Goal: Information Seeking & Learning: Learn about a topic

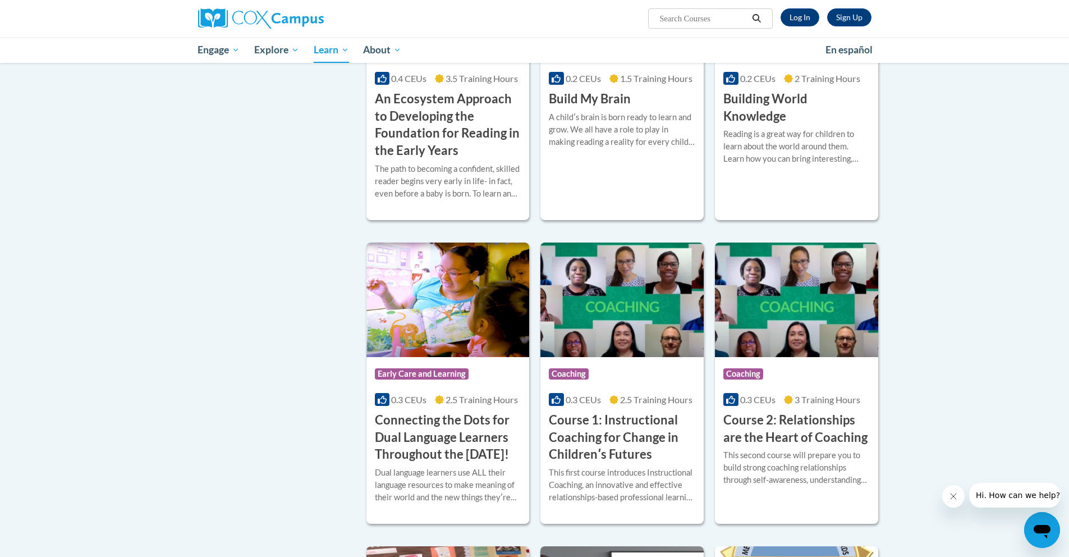
scroll to position [302, 0]
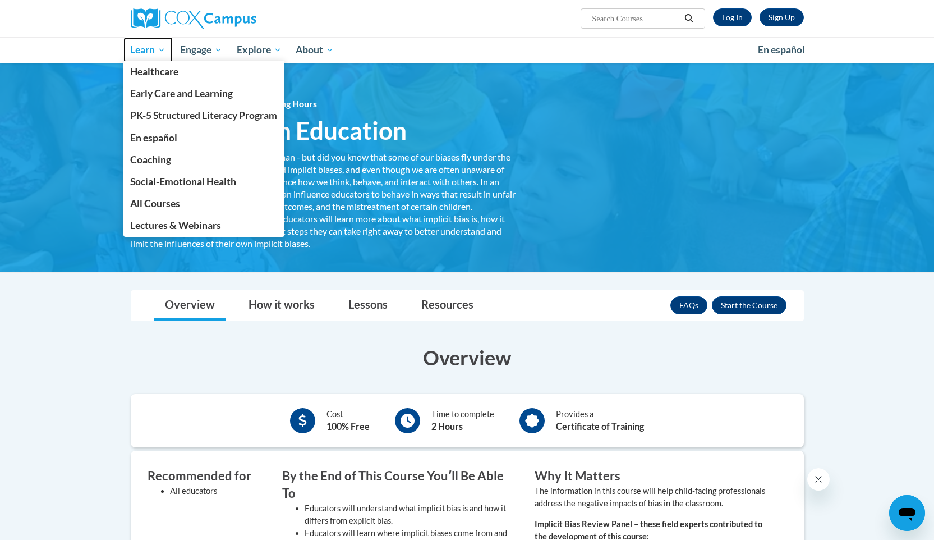
click at [155, 57] on link "Learn" at bounding box center [148, 50] width 50 height 26
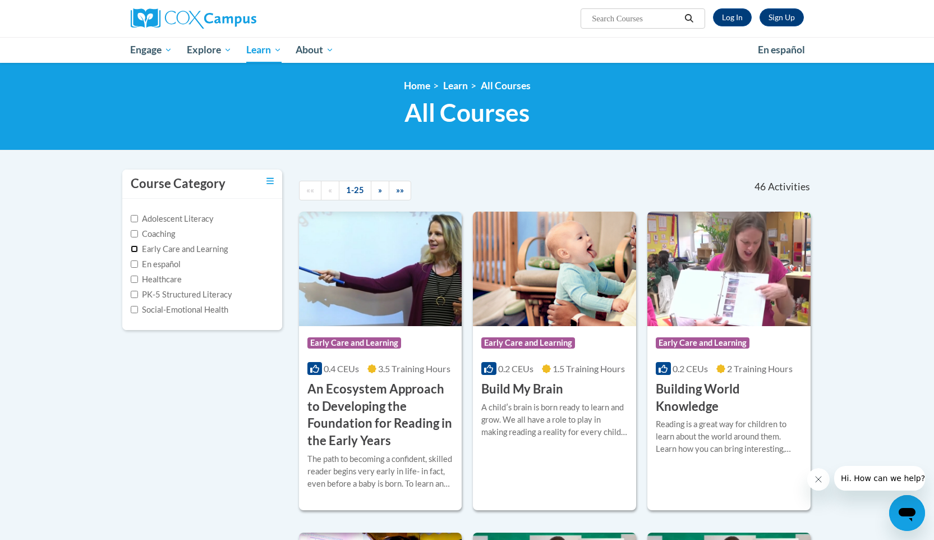
click at [132, 247] on input "Early Care and Learning" at bounding box center [134, 248] width 7 height 7
checkbox input "true"
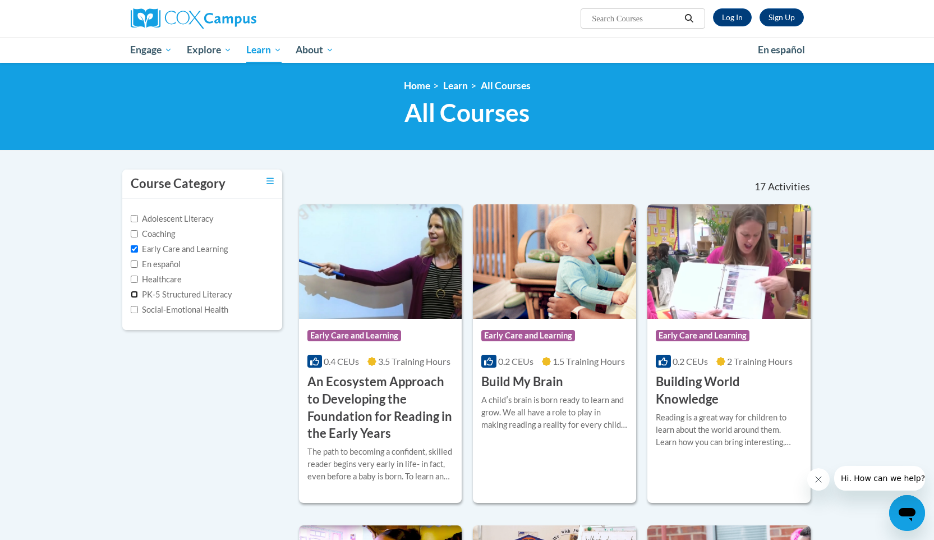
click at [132, 291] on input "PK-5 Structured Literacy" at bounding box center [134, 294] width 7 height 7
checkbox input "true"
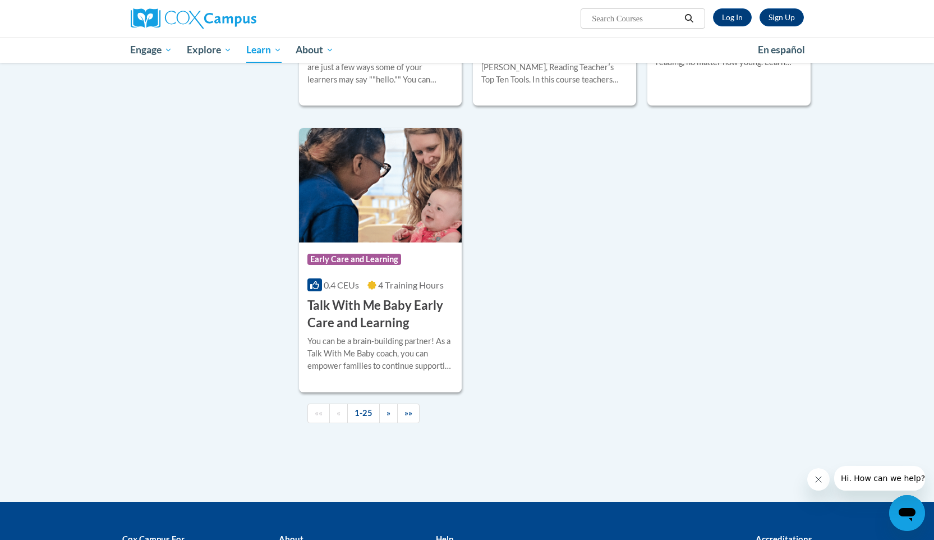
scroll to position [2568, 0]
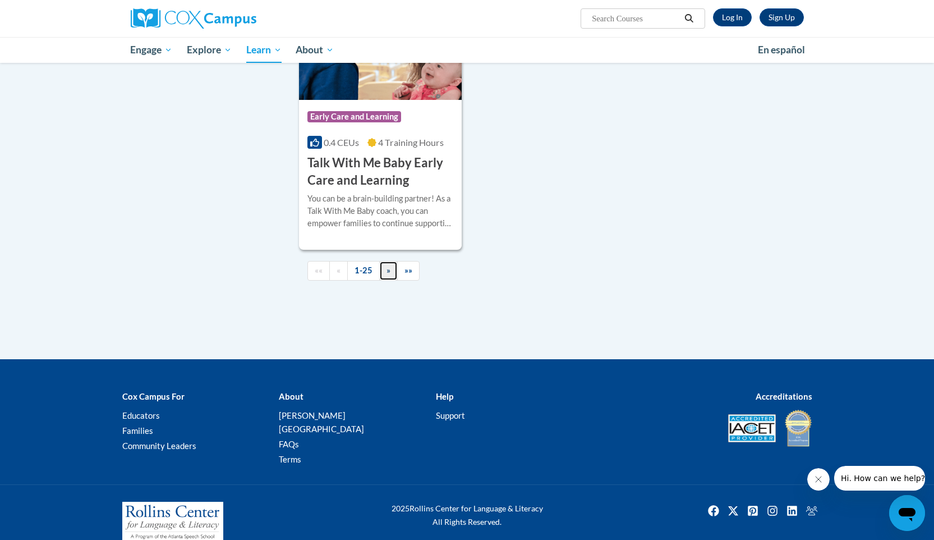
click at [391, 280] on link "»" at bounding box center [388, 271] width 19 height 20
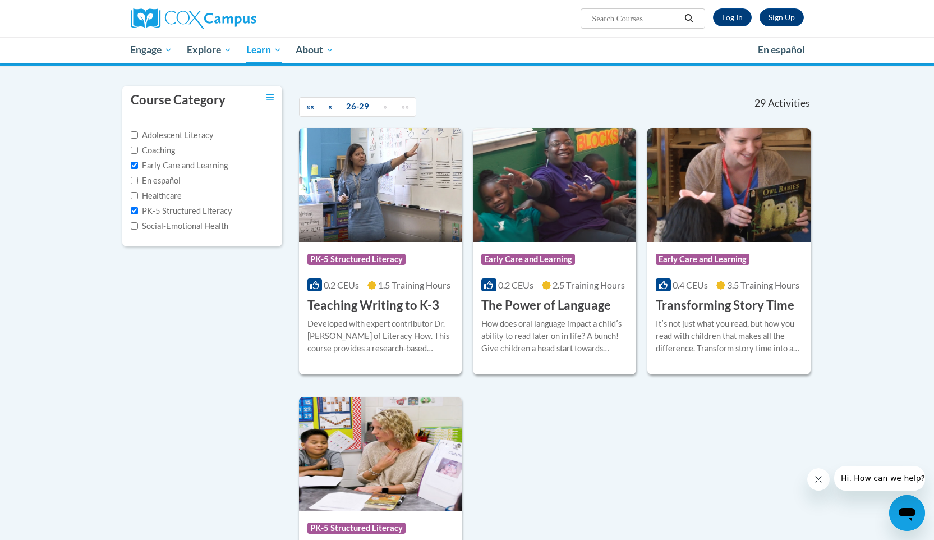
scroll to position [76, 0]
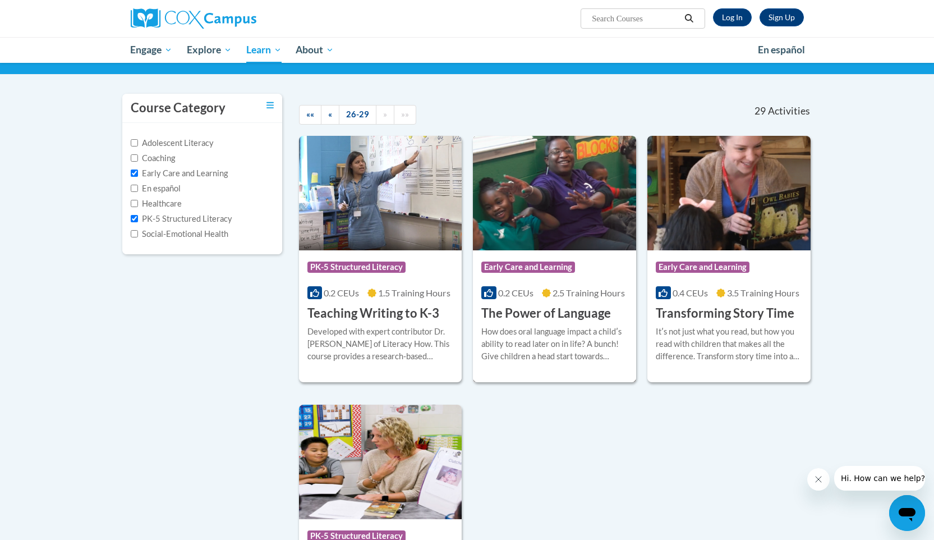
click at [542, 310] on h3 "The Power of Language" at bounding box center [546, 313] width 130 height 17
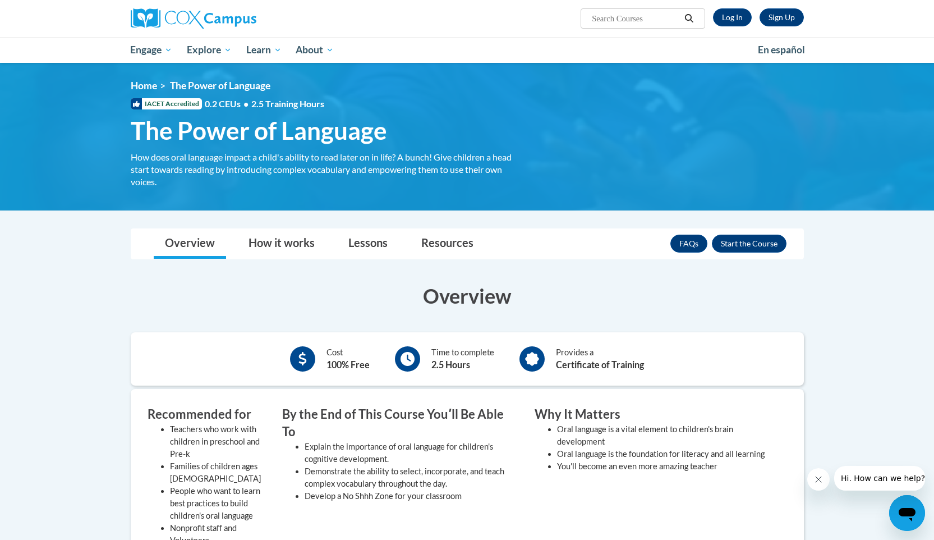
click at [505, 33] on div "Sign Up Log In Search Search..." at bounding box center [467, 18] width 707 height 37
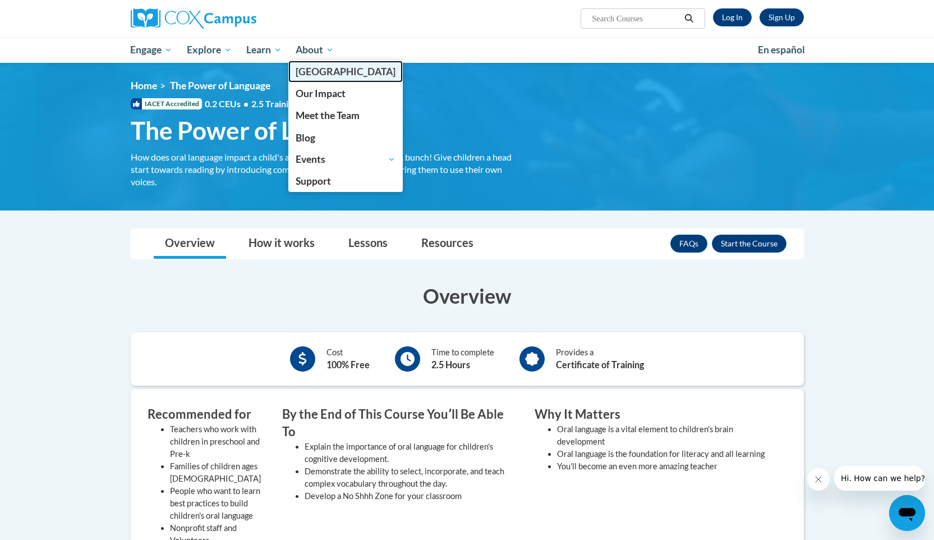
click at [366, 79] on link "[GEOGRAPHIC_DATA]" at bounding box center [345, 72] width 114 height 22
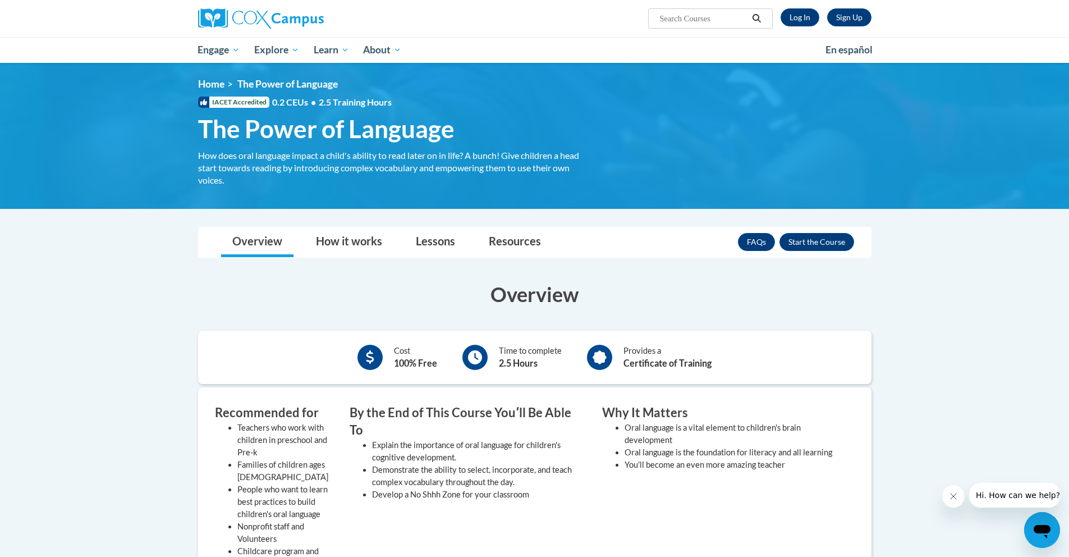
scroll to position [2, 0]
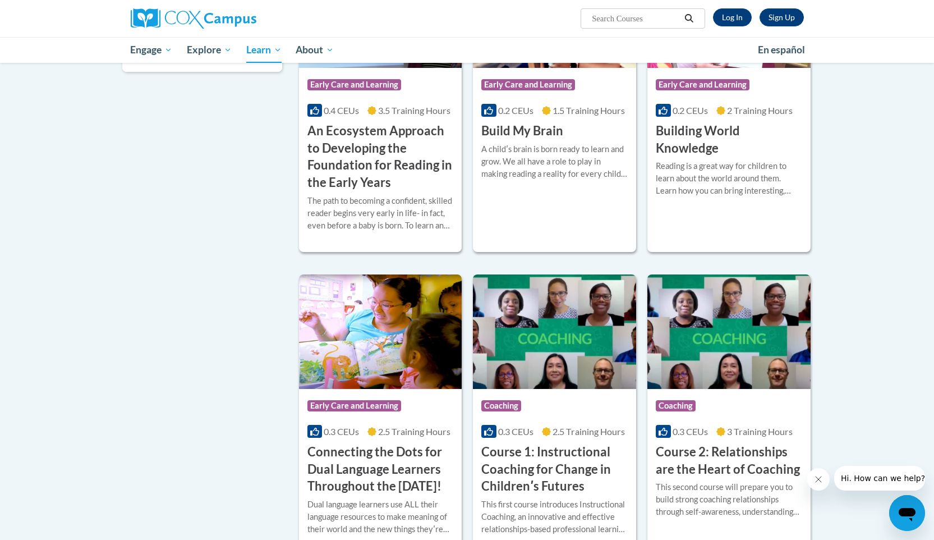
scroll to position [452, 0]
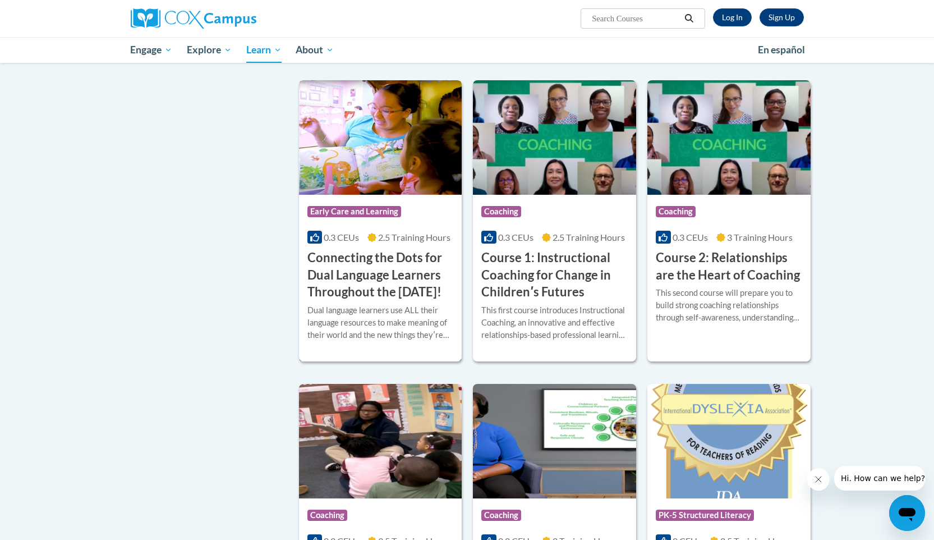
click at [367, 292] on h3 "Connecting the Dots for Dual Language Learners Throughout the [DATE]!" at bounding box center [380, 275] width 146 height 52
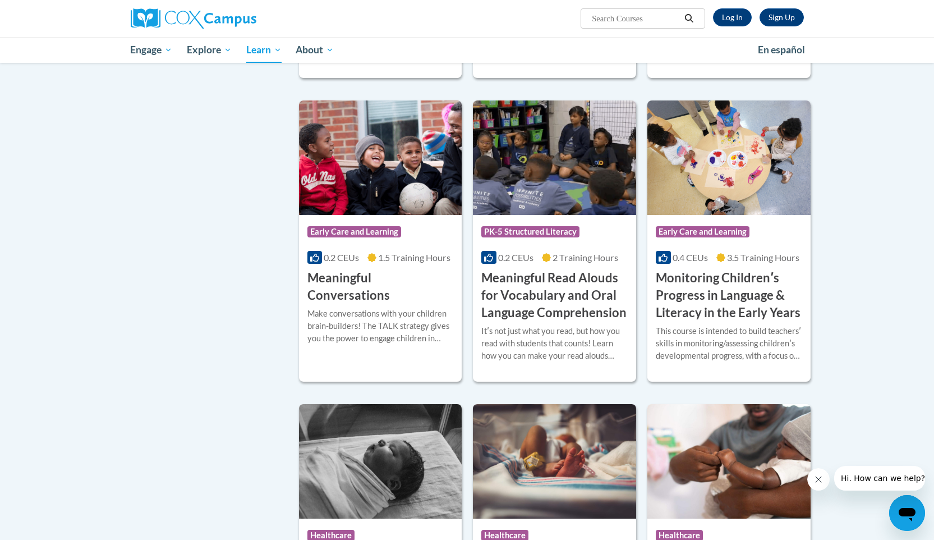
scroll to position [1595, 0]
click at [713, 316] on h3 "Monitoring Childrenʹs Progress in Language & Literacy in the Early Years" at bounding box center [729, 295] width 146 height 52
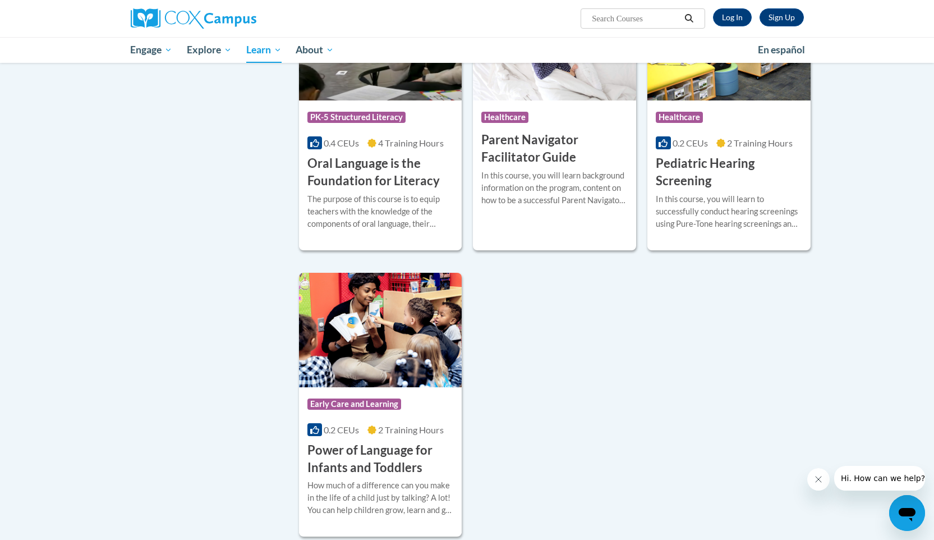
scroll to position [2437, 0]
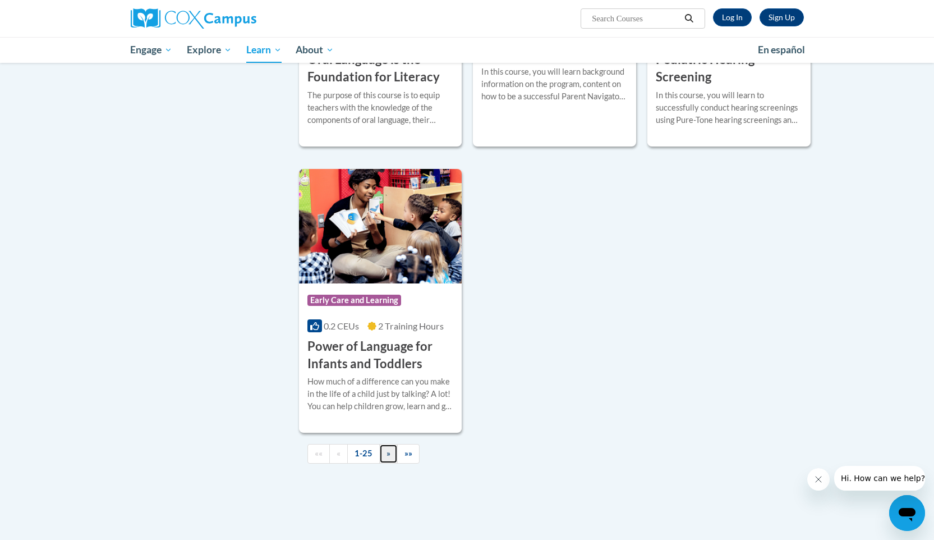
click at [387, 458] on span "»" at bounding box center [389, 453] width 4 height 10
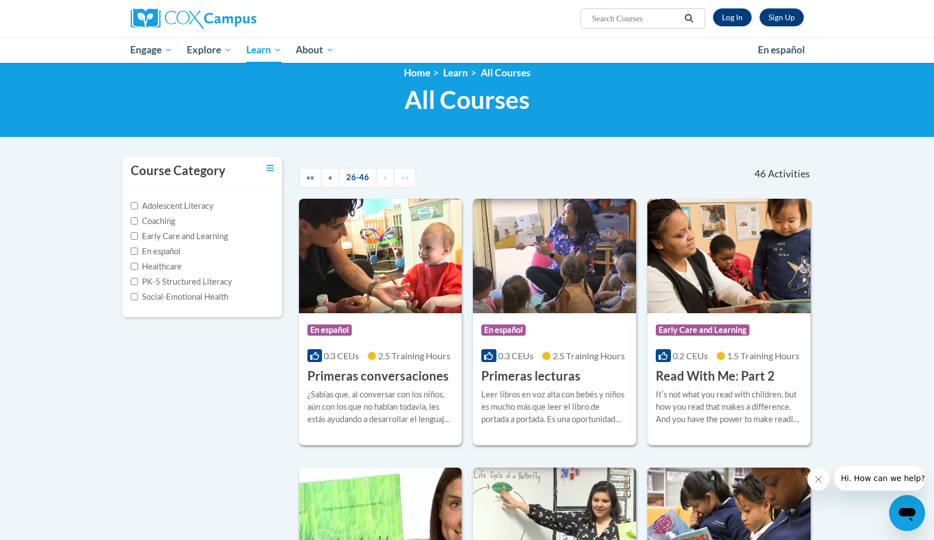
scroll to position [0, 0]
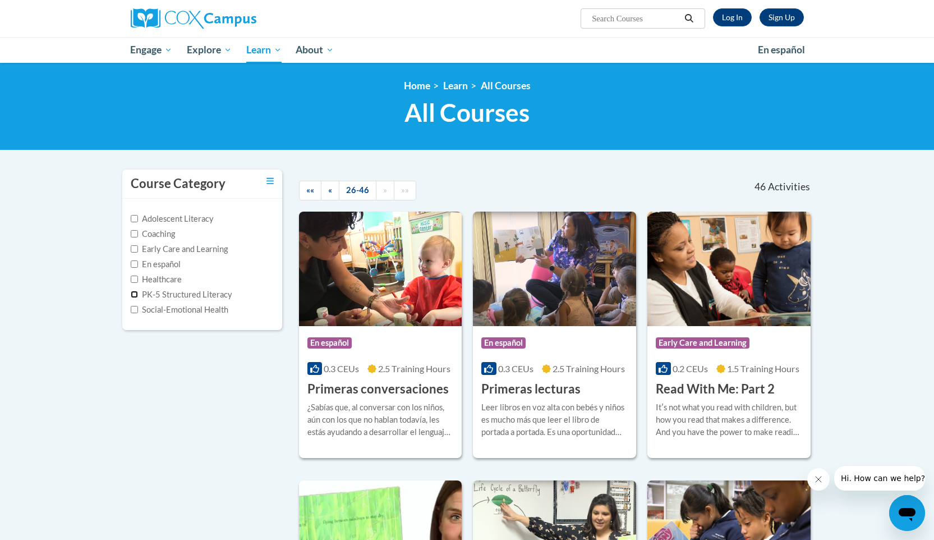
click at [133, 295] on input "PK-5 Structured Literacy" at bounding box center [134, 294] width 7 height 7
checkbox input "true"
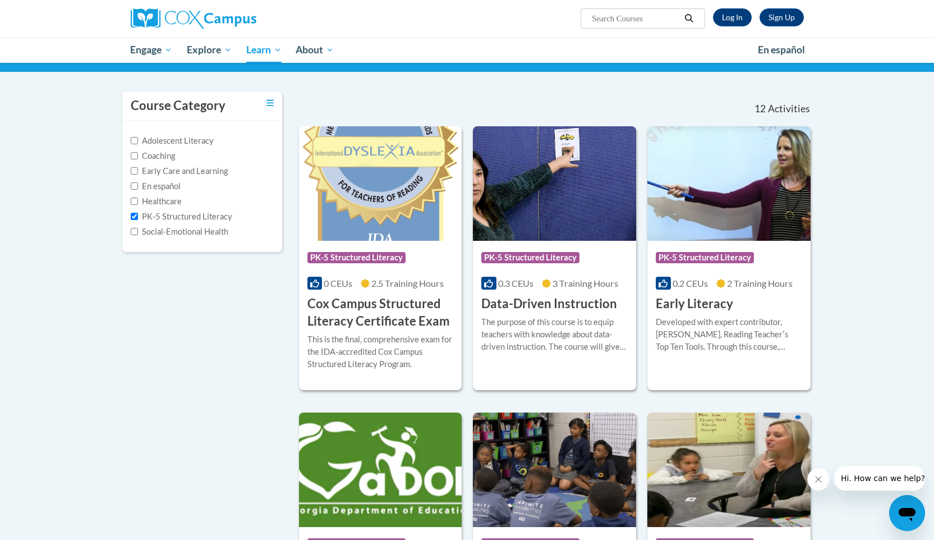
scroll to position [77, 0]
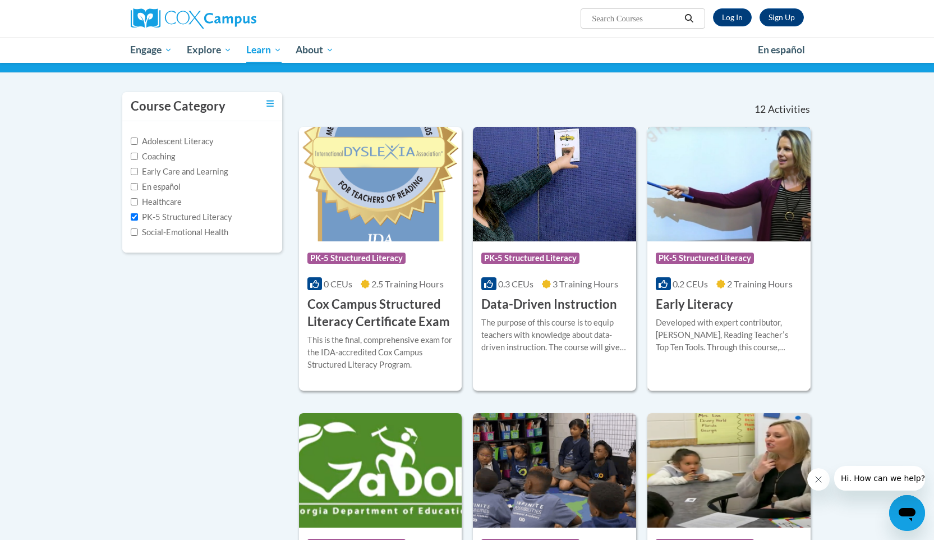
click at [683, 310] on h3 "Early Literacy" at bounding box center [694, 304] width 77 height 17
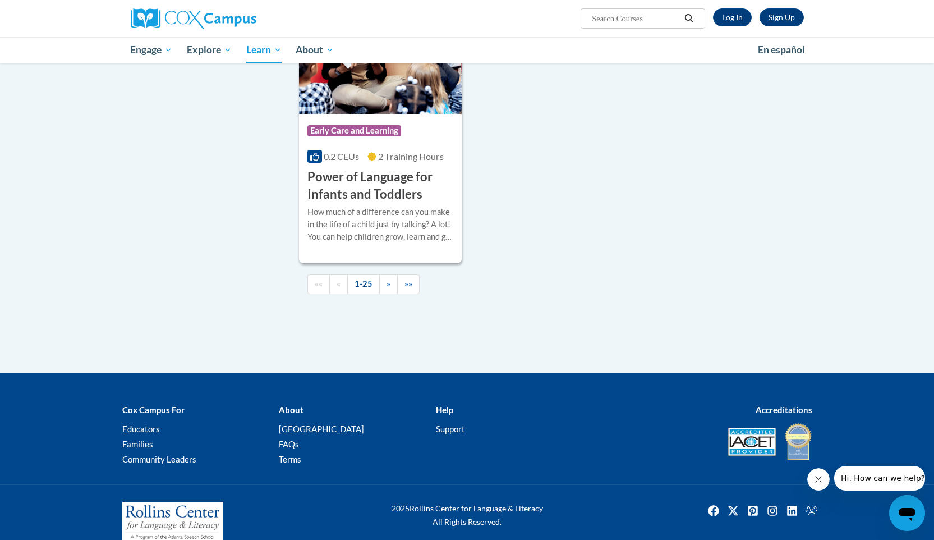
scroll to position [2639, 0]
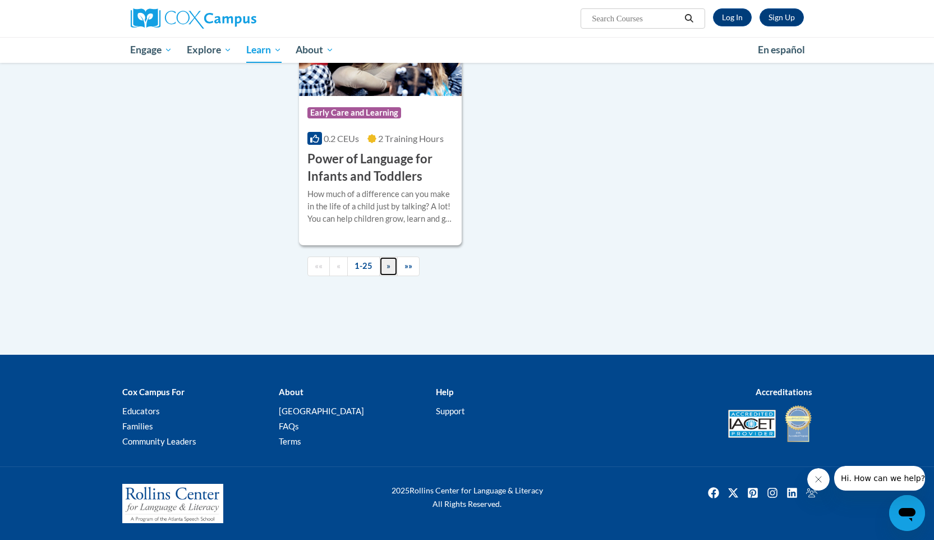
click at [388, 266] on span "»" at bounding box center [389, 266] width 4 height 10
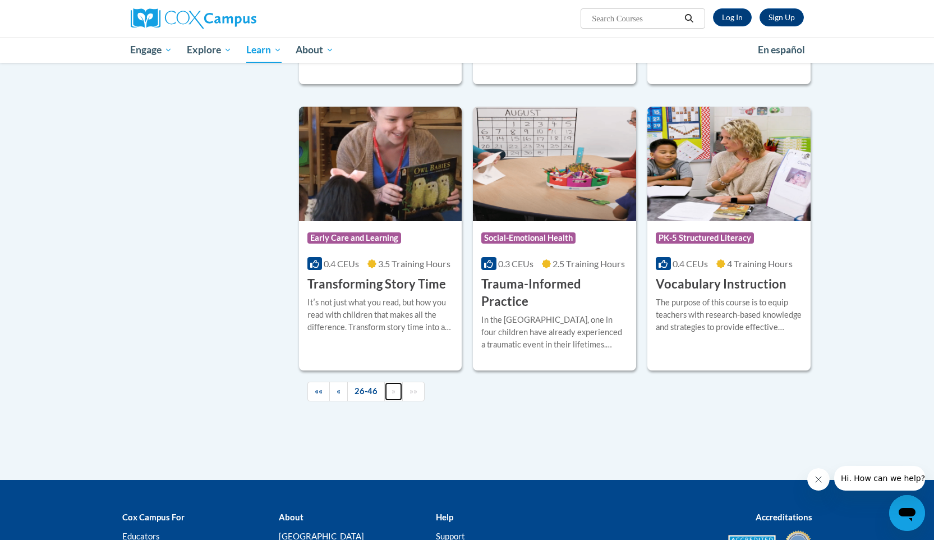
scroll to position [1894, 0]
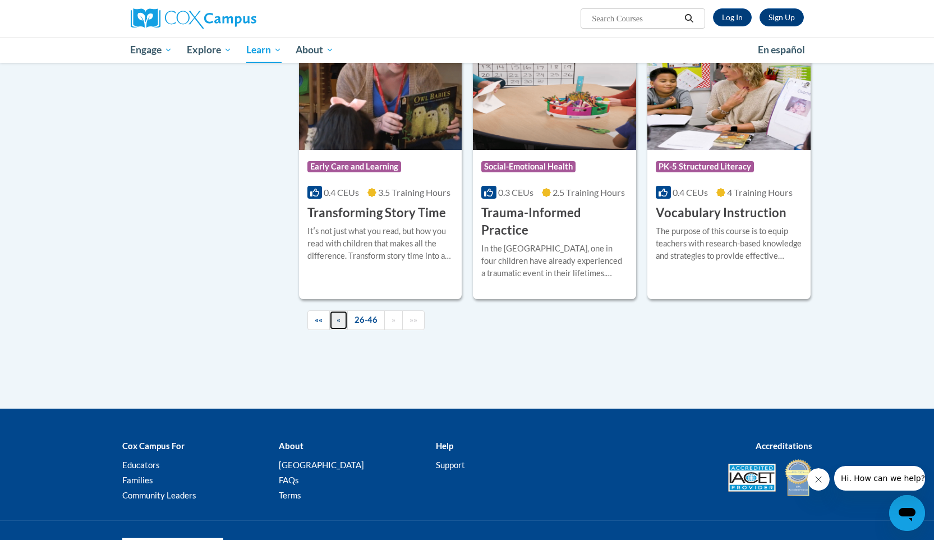
click at [342, 310] on link "«" at bounding box center [338, 320] width 19 height 20
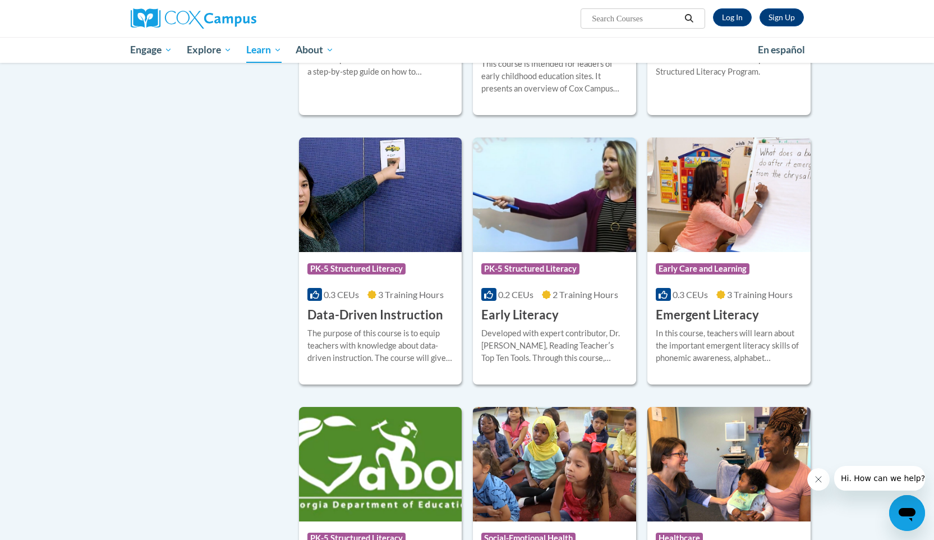
scroll to position [1001, 0]
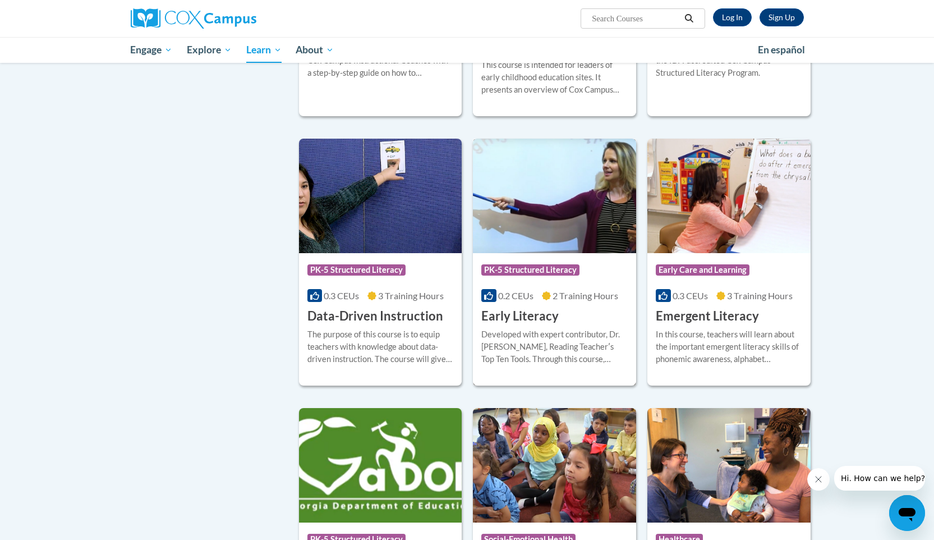
click at [551, 275] on span "PK-5 Structured Literacy" at bounding box center [530, 269] width 98 height 11
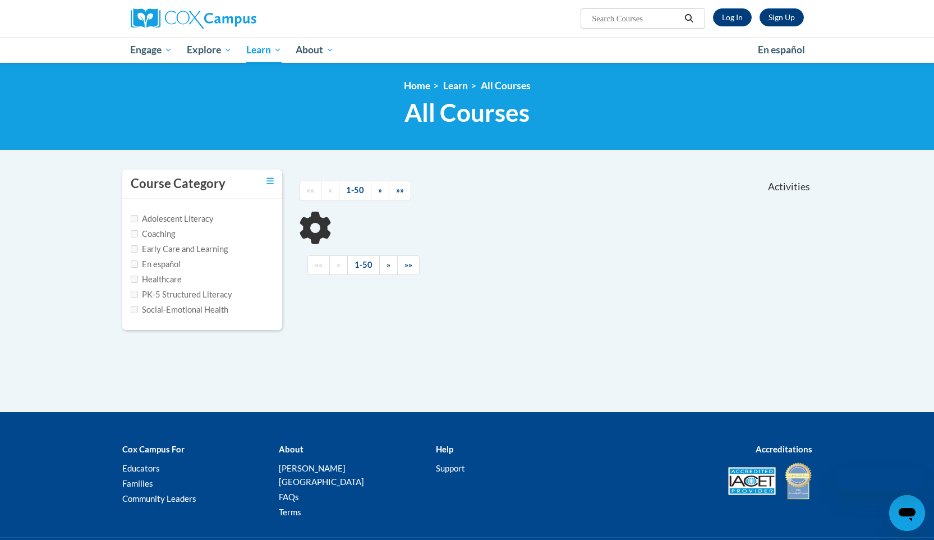
scroll to position [56, 0]
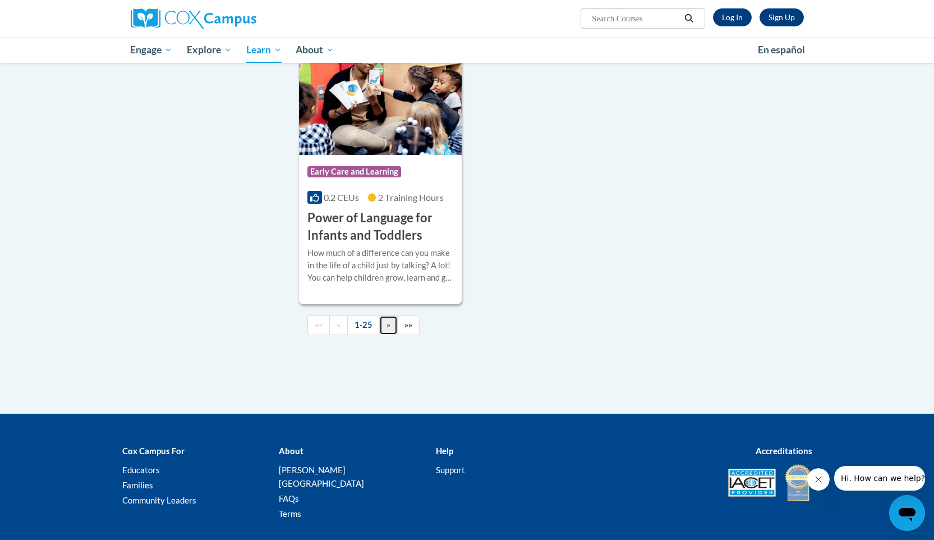
click at [383, 335] on link "»" at bounding box center [388, 325] width 19 height 20
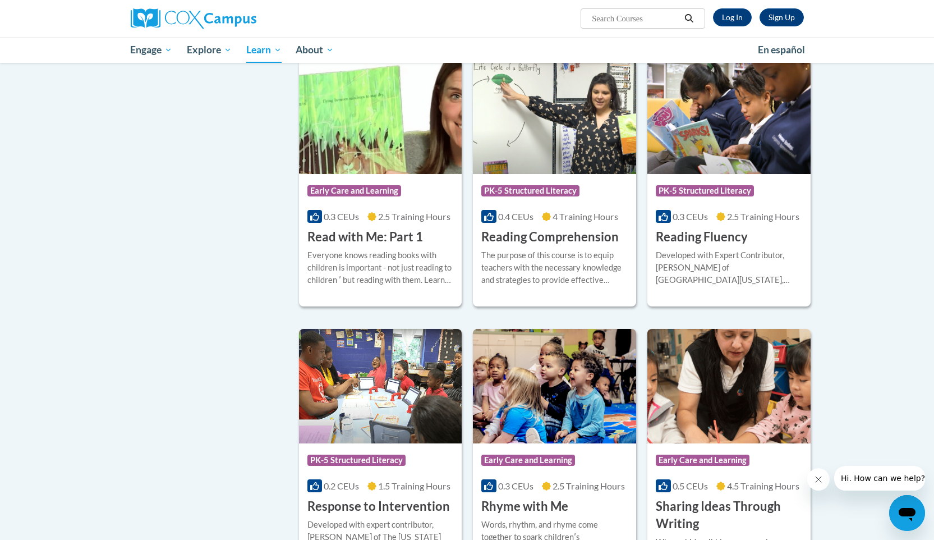
scroll to position [513, 0]
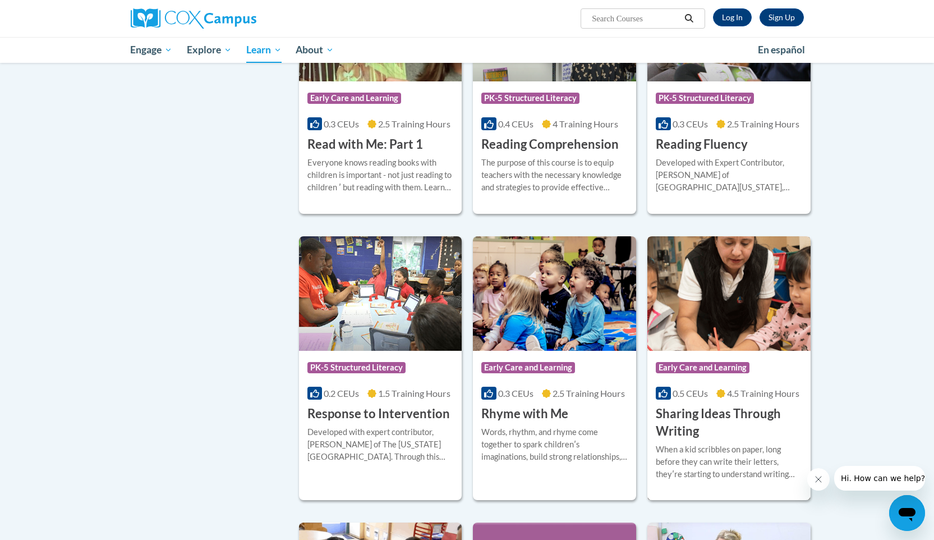
click at [716, 416] on h3 "Sharing Ideas Through Writing" at bounding box center [729, 422] width 146 height 35
